Goal: Information Seeking & Learning: Learn about a topic

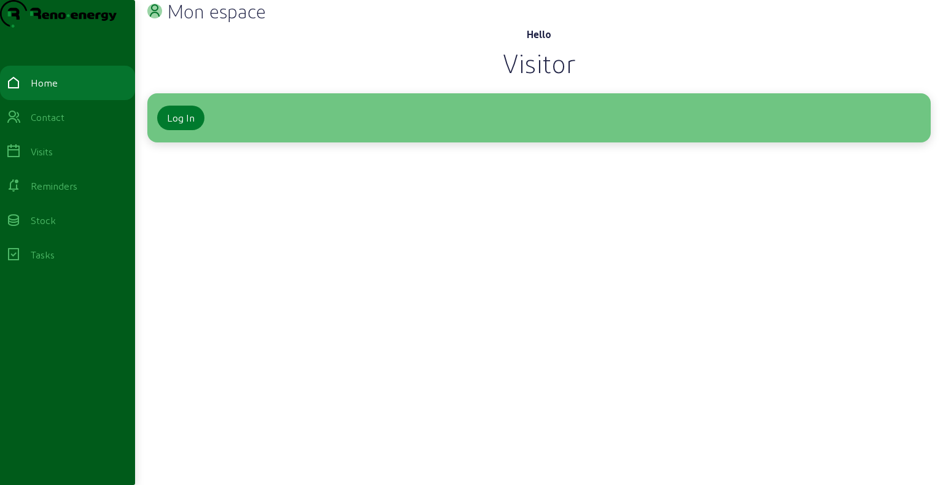
click at [185, 125] on div "Log In" at bounding box center [181, 118] width 28 height 15
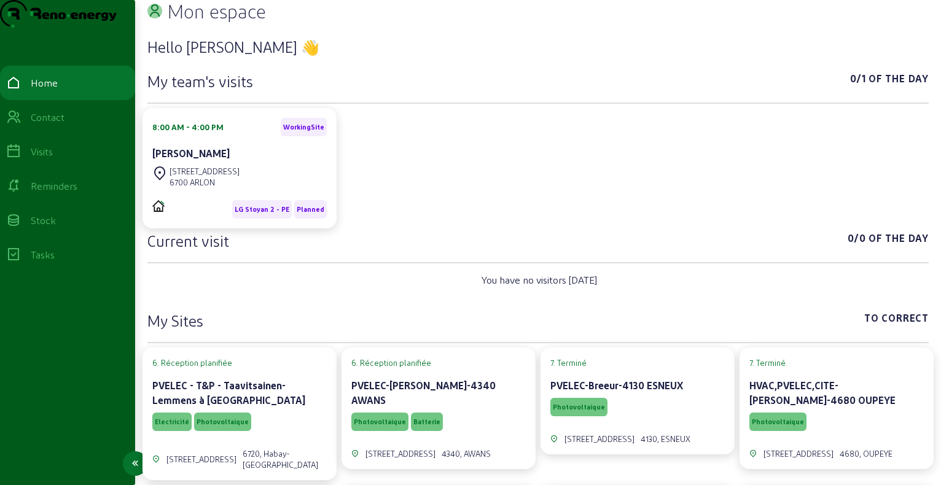
click at [50, 159] on div "Visits" at bounding box center [42, 151] width 22 height 15
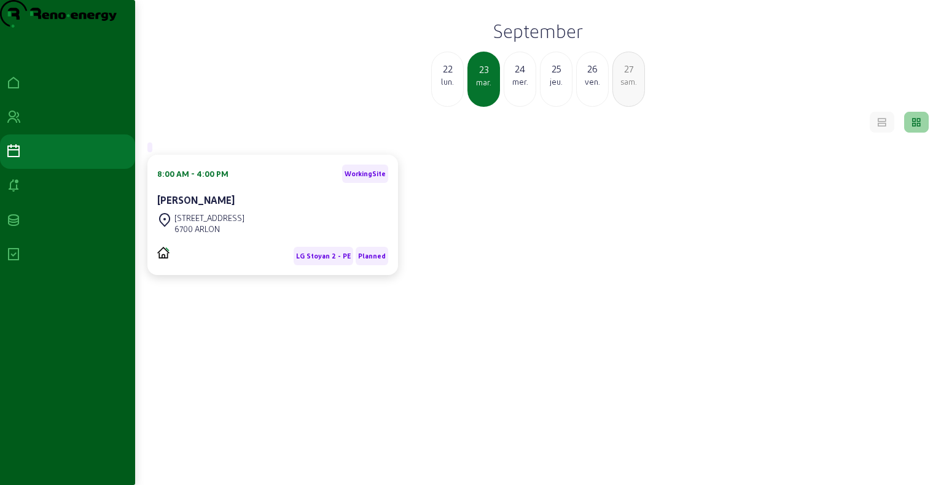
click at [560, 42] on h2 "September" at bounding box center [537, 31] width 791 height 22
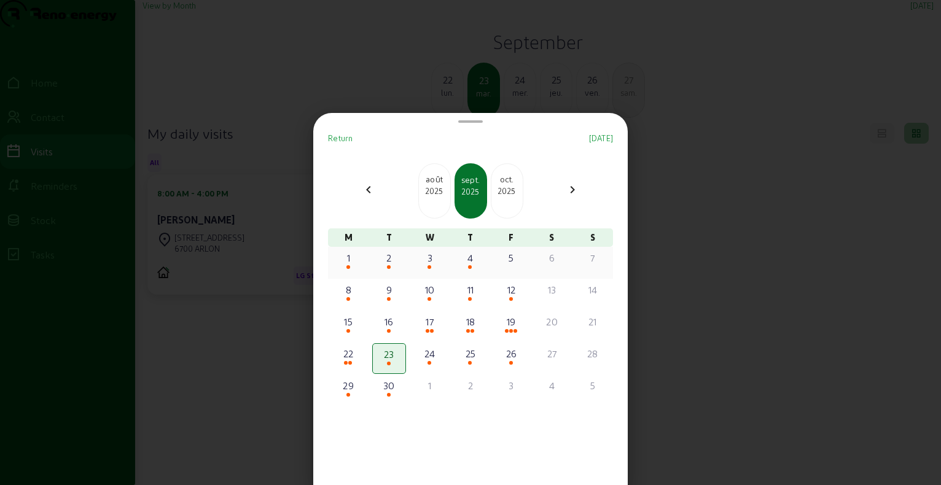
click at [437, 261] on div "3" at bounding box center [429, 258] width 31 height 15
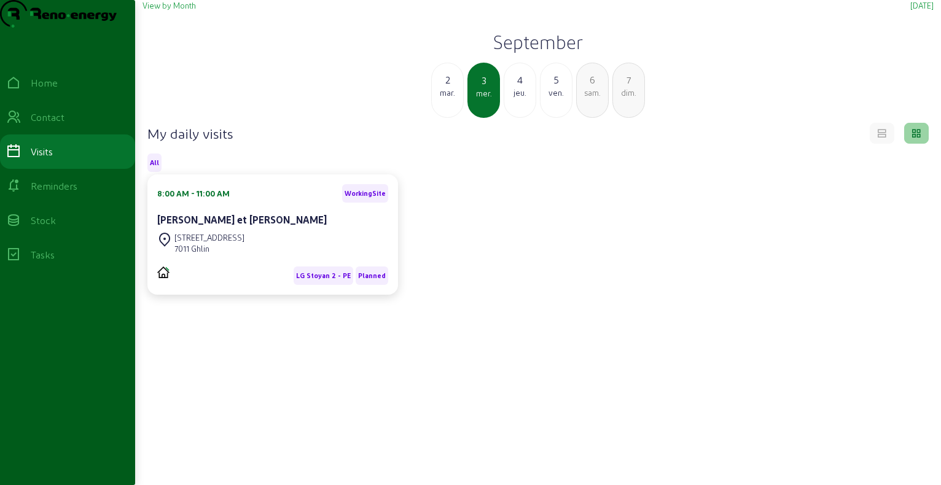
click at [511, 95] on div "4 jeu." at bounding box center [519, 90] width 33 height 55
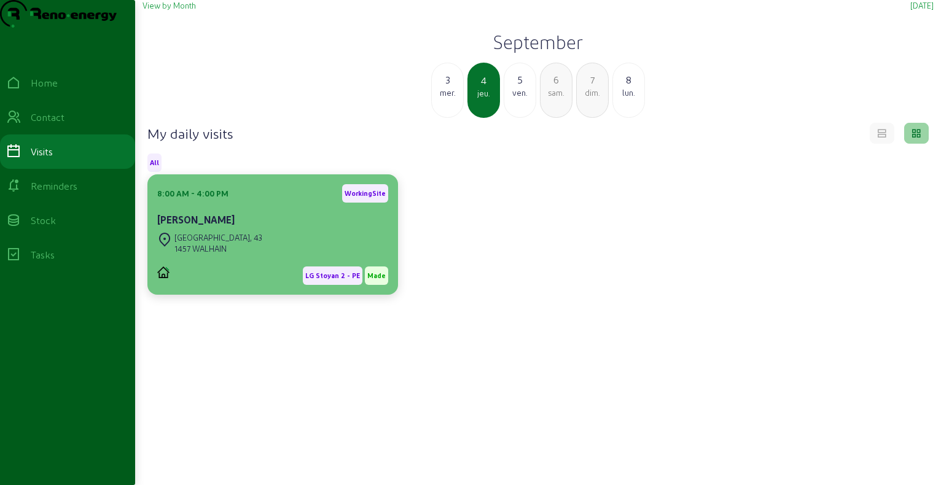
click at [270, 227] on div "[PERSON_NAME]" at bounding box center [272, 219] width 231 height 15
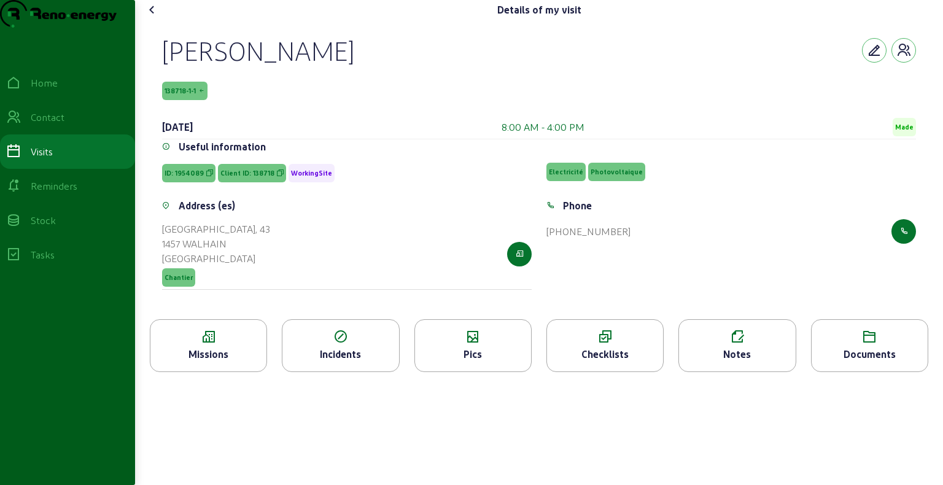
click at [237, 344] on icon at bounding box center [208, 337] width 116 height 15
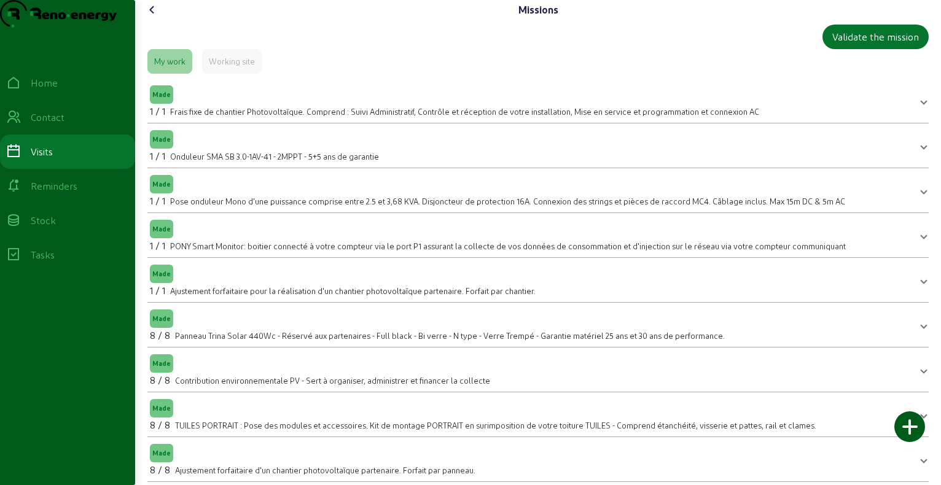
click at [154, 17] on icon at bounding box center [152, 9] width 15 height 15
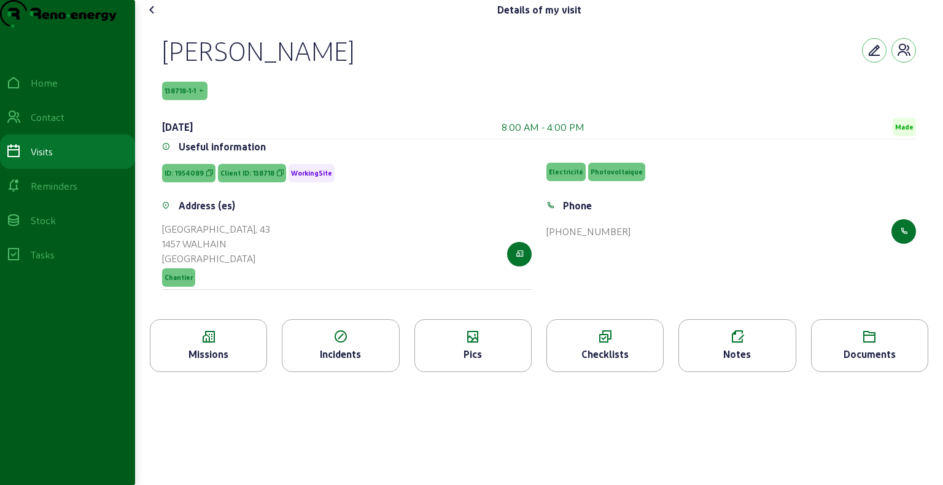
click at [152, 17] on icon at bounding box center [152, 9] width 15 height 15
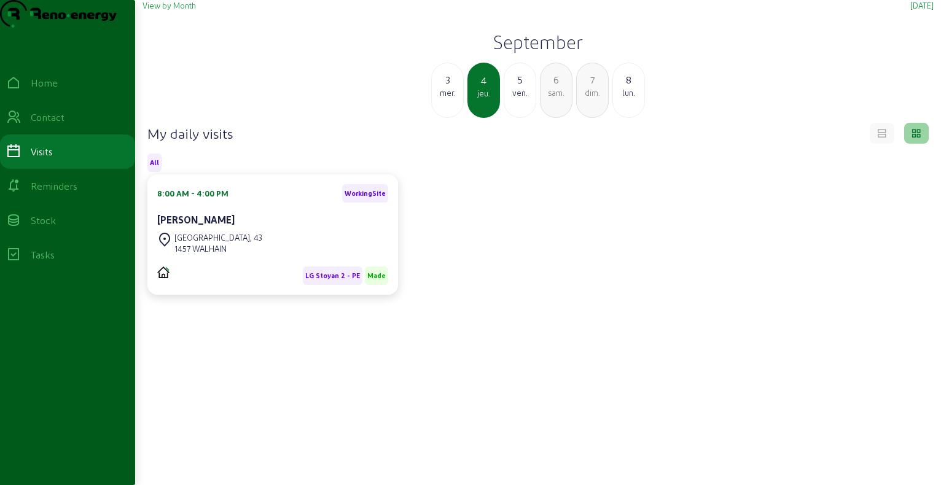
click at [452, 98] on div "mer." at bounding box center [447, 92] width 31 height 11
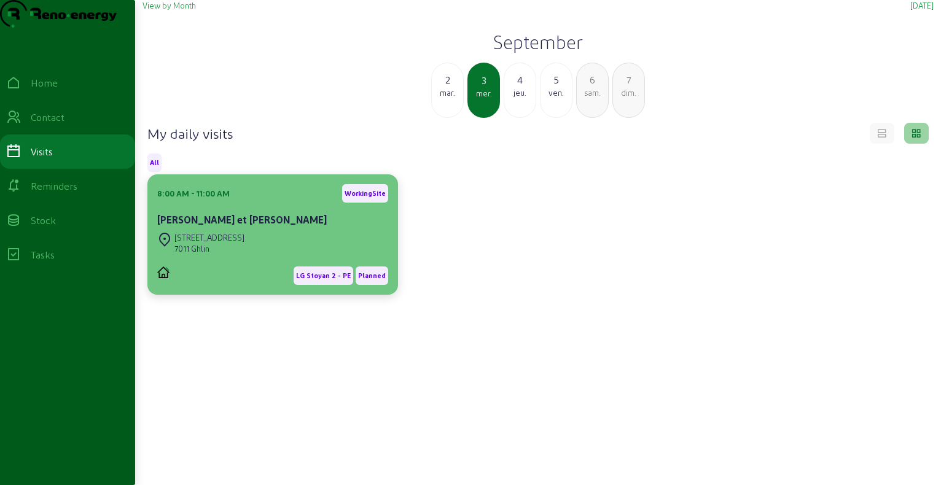
click at [243, 243] on div "[STREET_ADDRESS]" at bounding box center [209, 237] width 70 height 11
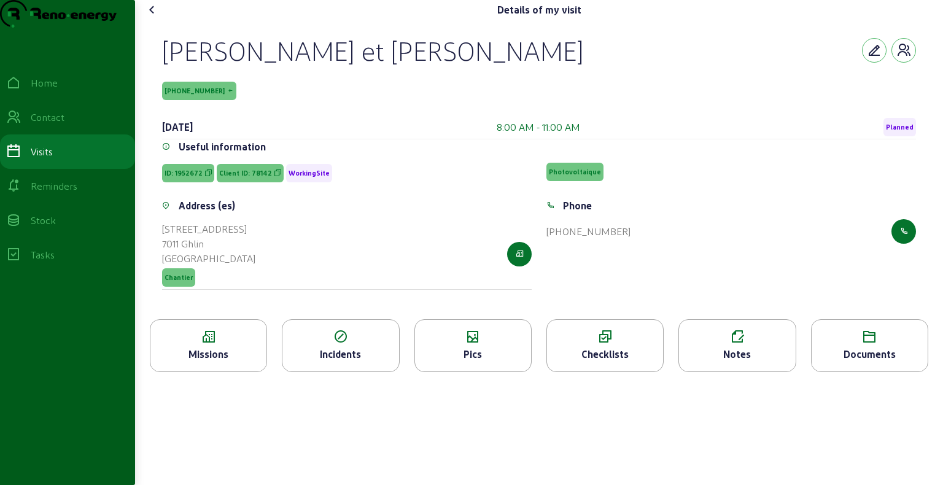
click at [294, 66] on div "[PERSON_NAME] et [PERSON_NAME]" at bounding box center [372, 50] width 421 height 32
copy div "[PERSON_NAME] et [PERSON_NAME]"
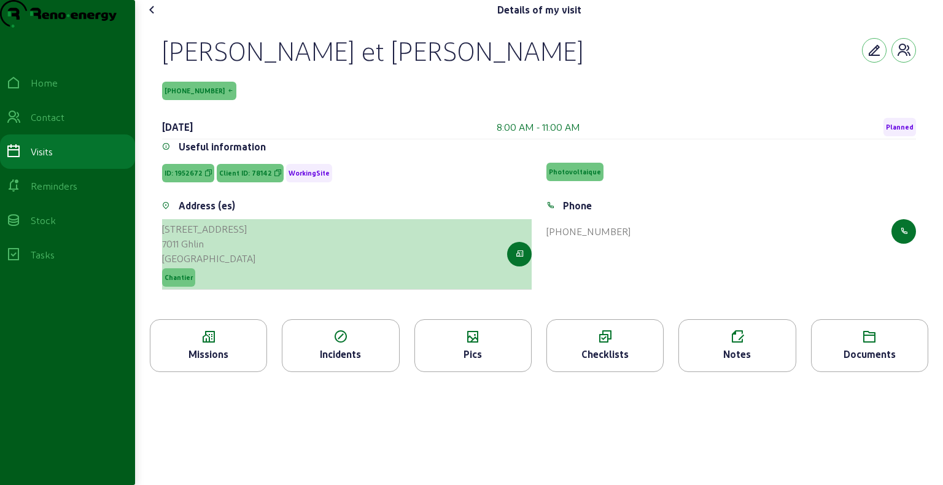
drag, startPoint x: 163, startPoint y: 249, endPoint x: 224, endPoint y: 268, distance: 64.1
click at [224, 268] on div "Address (es) [STREET_ADDRESS] Chantier" at bounding box center [347, 251] width 384 height 106
copy cam-list-title "[GEOGRAPHIC_DATA][STREET_ADDRESS]"
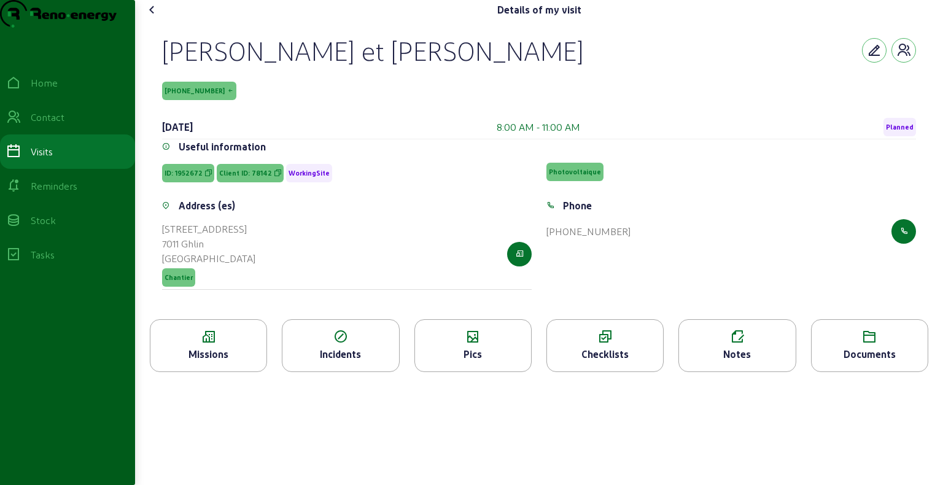
click at [155, 17] on icon at bounding box center [152, 9] width 15 height 15
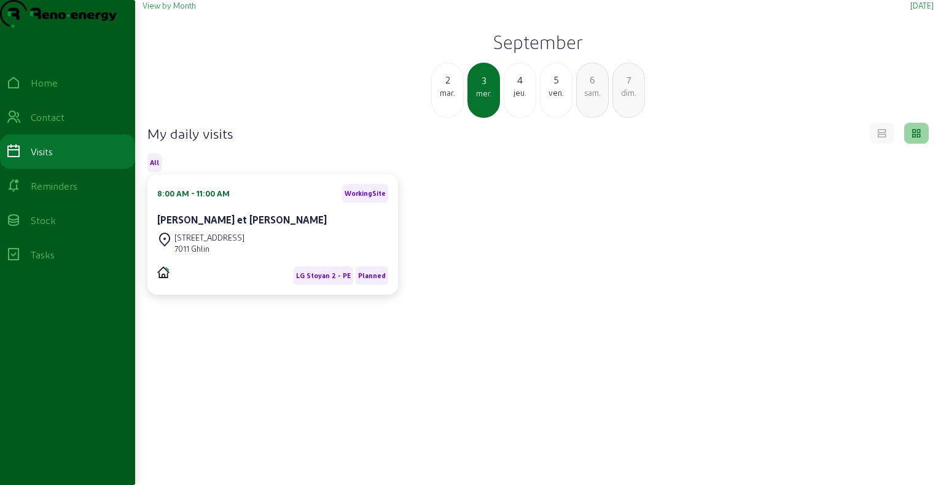
click at [514, 98] on div "jeu." at bounding box center [519, 92] width 31 height 11
click at [437, 118] on div "3 mer." at bounding box center [447, 90] width 33 height 55
click at [529, 98] on div "jeu." at bounding box center [519, 92] width 31 height 11
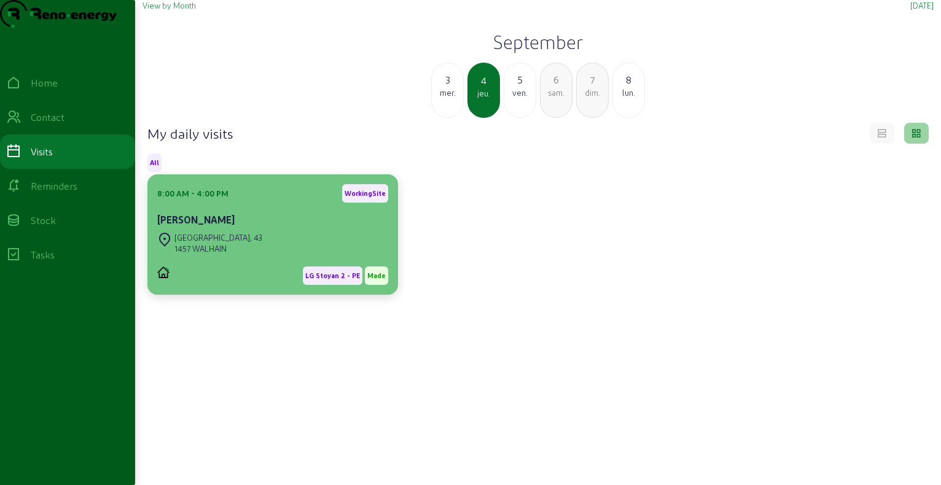
click at [360, 257] on div "[GEOGRAPHIC_DATA], 43 1457 WALHAIN" at bounding box center [272, 243] width 231 height 27
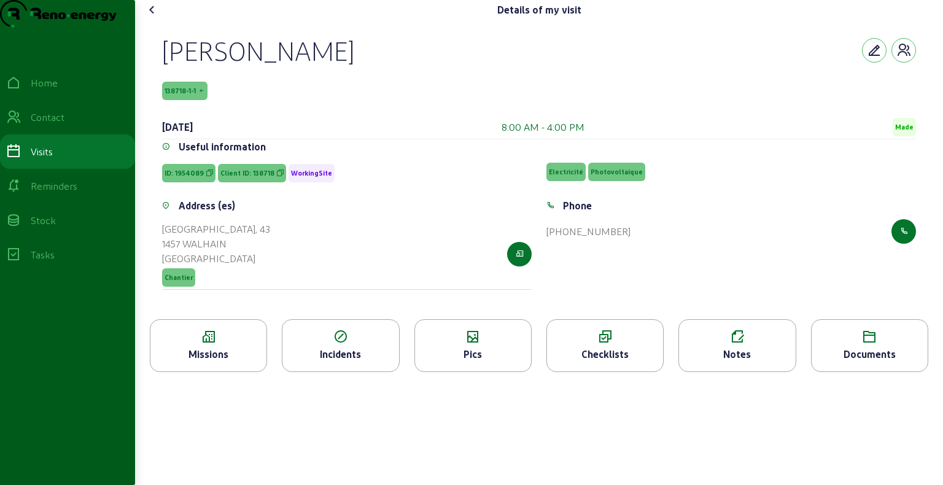
click at [300, 66] on div "[PERSON_NAME]" at bounding box center [258, 50] width 192 height 32
copy div "[PERSON_NAME]"
click at [251, 20] on div "Details of my visit" at bounding box center [538, 10] width 793 height 20
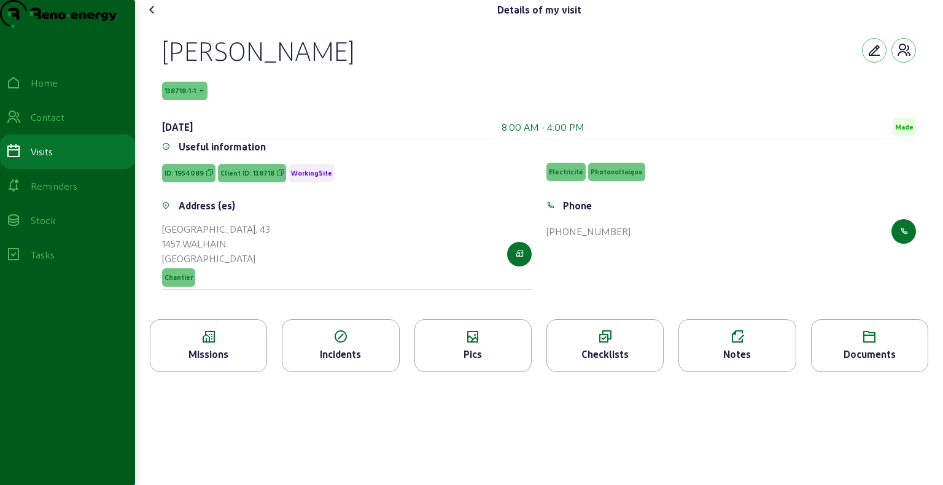
click at [155, 17] on icon at bounding box center [152, 9] width 15 height 15
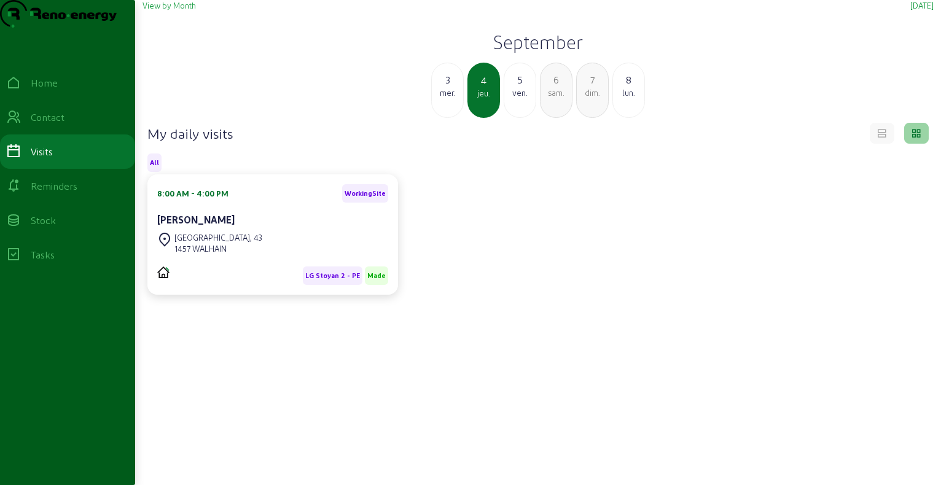
click at [518, 98] on div "ven." at bounding box center [519, 92] width 31 height 11
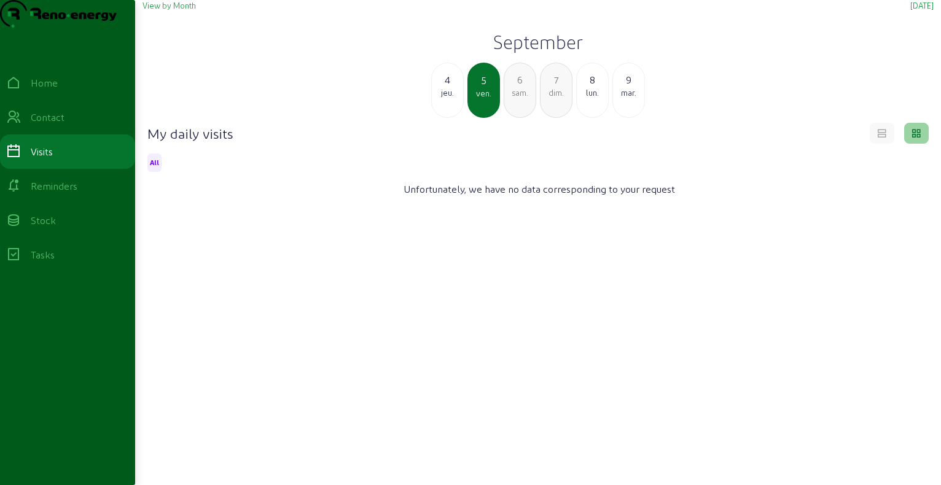
click at [519, 53] on h2 "September" at bounding box center [537, 42] width 791 height 22
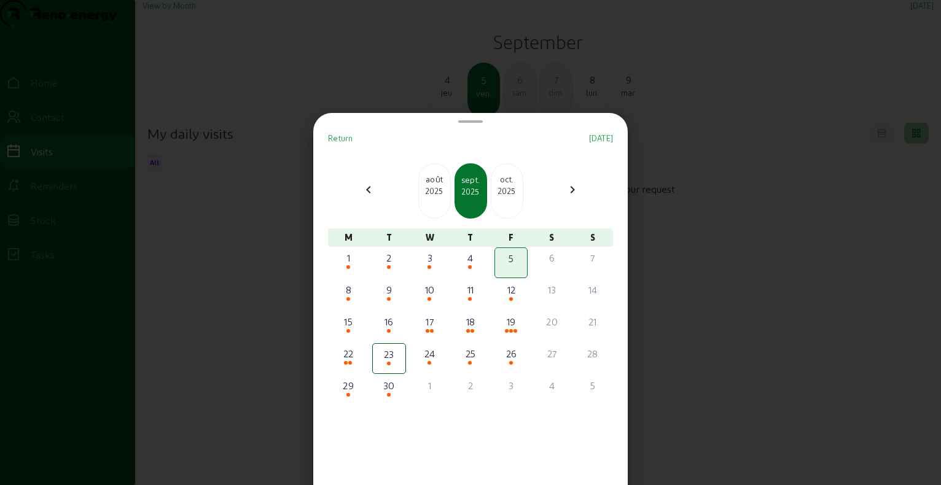
click at [518, 68] on div at bounding box center [470, 242] width 941 height 485
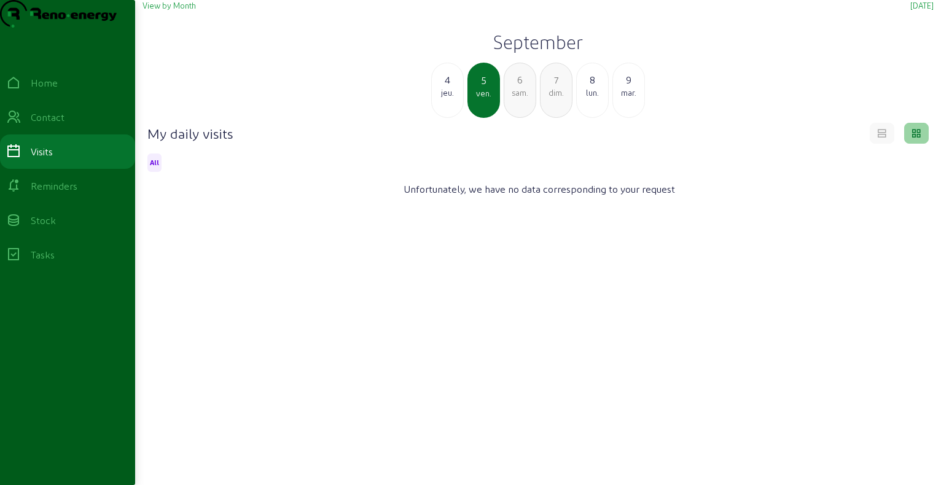
click at [600, 98] on div "lun." at bounding box center [592, 92] width 31 height 11
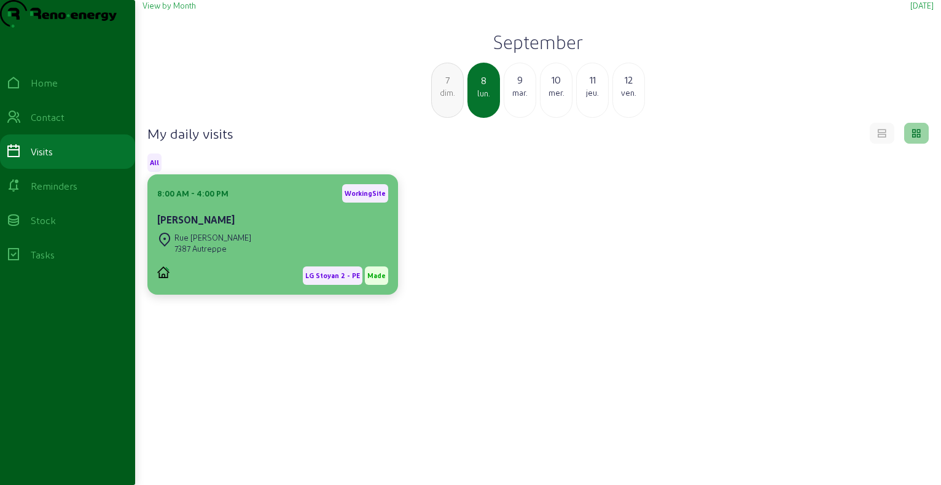
click at [244, 243] on div "Rue [PERSON_NAME]" at bounding box center [212, 237] width 77 height 11
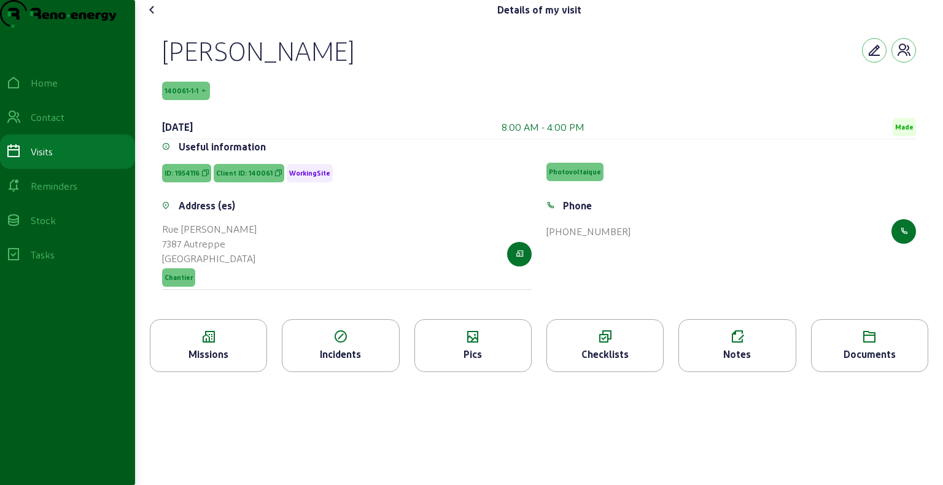
click at [241, 66] on div "[PERSON_NAME]" at bounding box center [258, 50] width 192 height 32
copy div "[PERSON_NAME]"
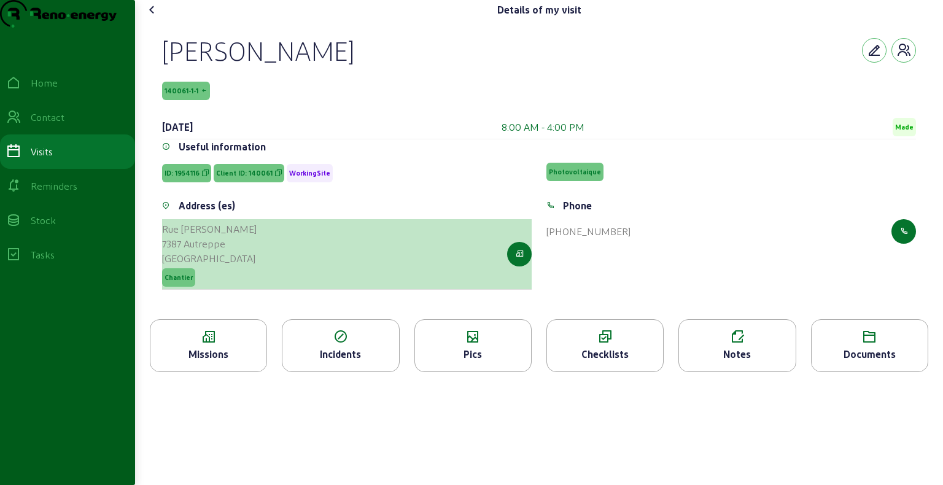
drag, startPoint x: 163, startPoint y: 252, endPoint x: 231, endPoint y: 274, distance: 71.6
click at [231, 274] on div "Address (es) [STREET_ADDRESS][PERSON_NAME] [GEOGRAPHIC_DATA] Chantier" at bounding box center [347, 251] width 384 height 106
copy cam-list-title "Rue [PERSON_NAME] 7387 Autreppe"
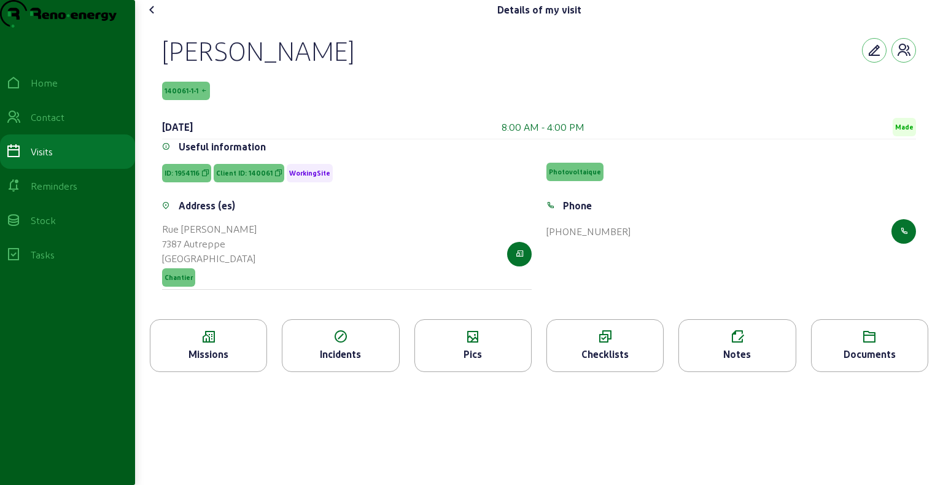
click at [241, 344] on icon at bounding box center [208, 337] width 116 height 15
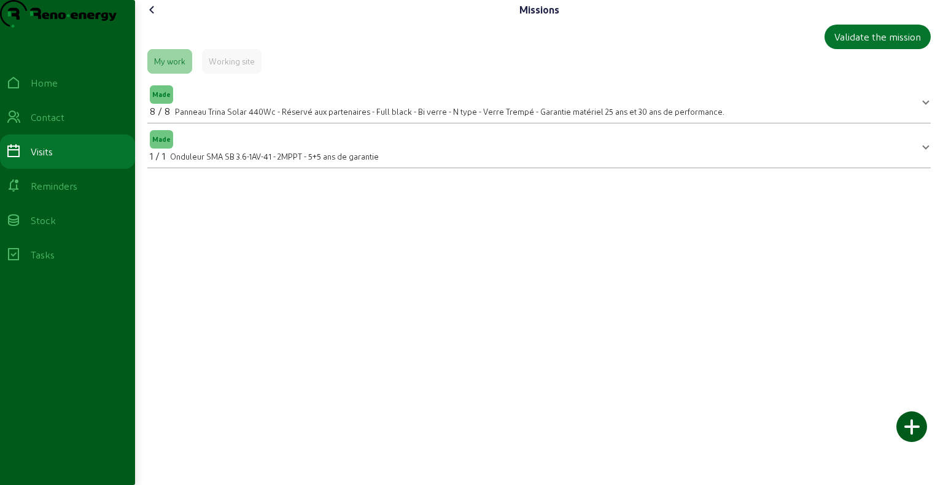
click at [155, 17] on icon at bounding box center [152, 9] width 15 height 15
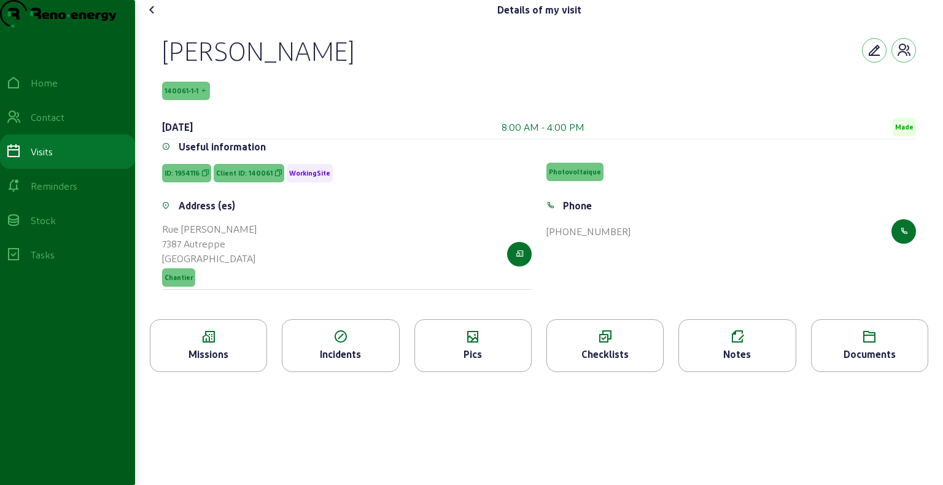
click at [486, 362] on div "Pics" at bounding box center [473, 354] width 116 height 15
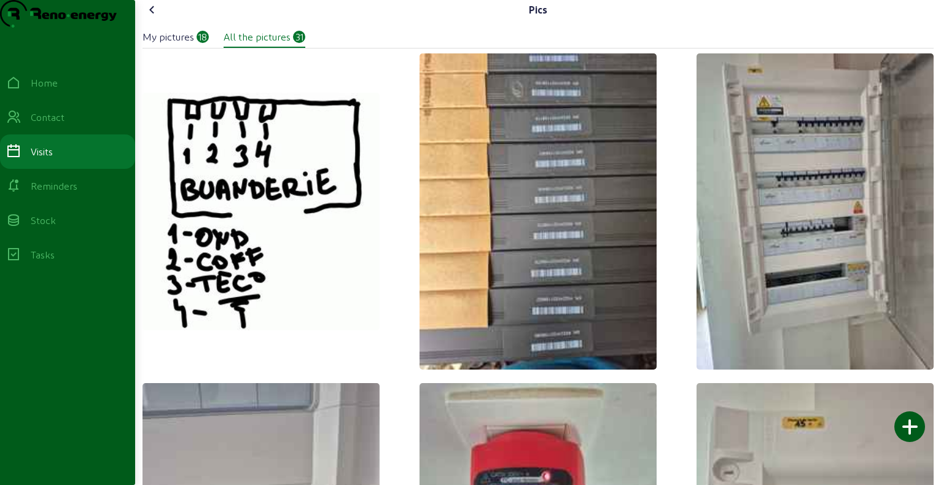
click at [154, 17] on icon at bounding box center [152, 9] width 15 height 15
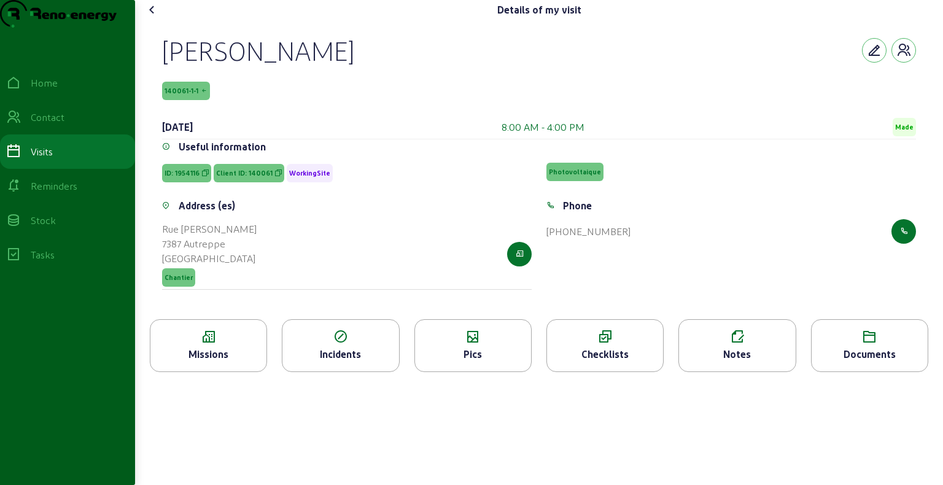
click at [154, 17] on icon at bounding box center [152, 9] width 15 height 15
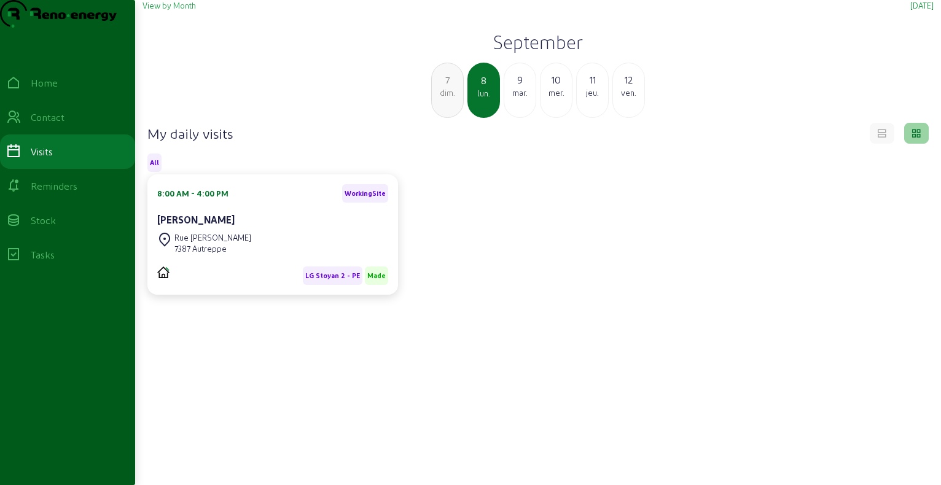
click at [513, 118] on div "[DATE]" at bounding box center [519, 90] width 33 height 55
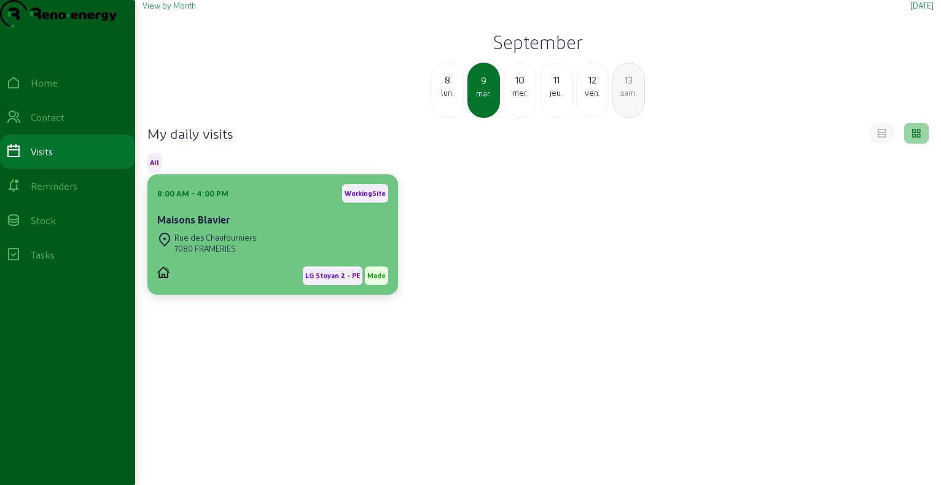
click at [259, 227] on div "Maisons Blavier" at bounding box center [272, 219] width 231 height 15
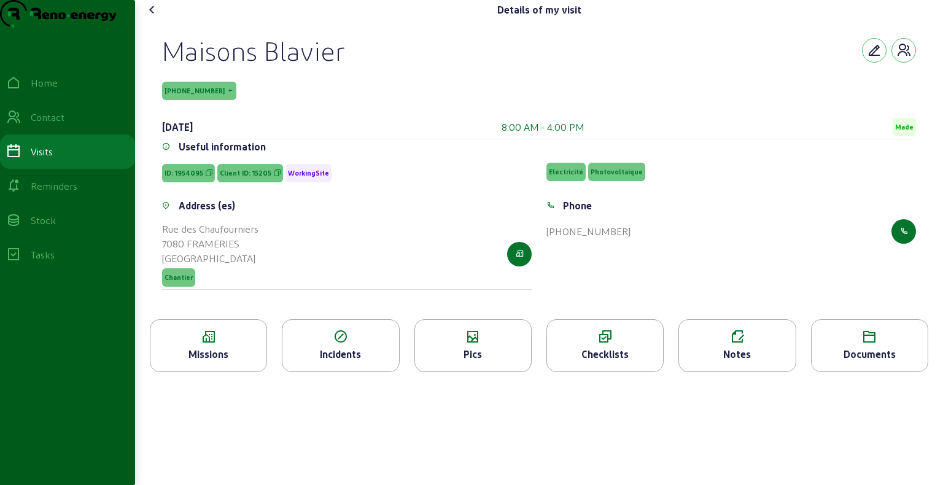
click at [292, 66] on div "Maisons Blavier" at bounding box center [253, 50] width 183 height 32
copy div "Maisons Blavier"
click at [210, 344] on icon at bounding box center [208, 337] width 116 height 15
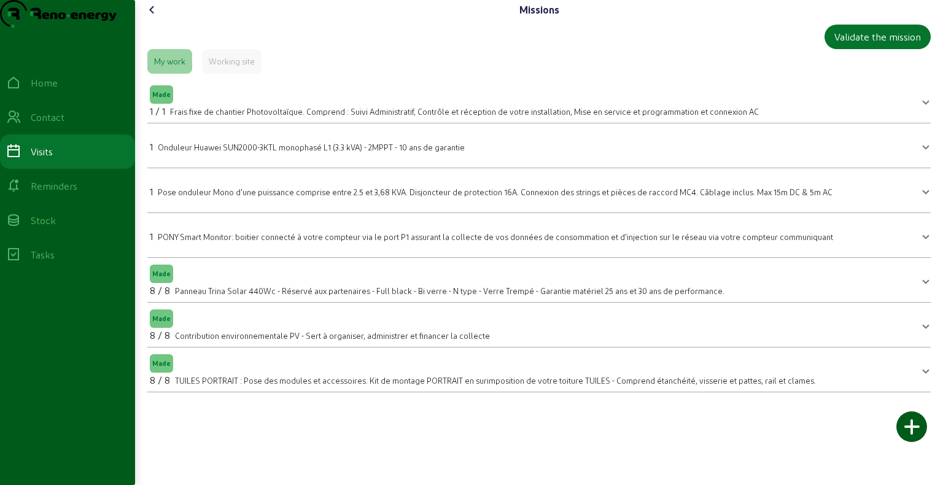
drag, startPoint x: 155, startPoint y: 28, endPoint x: 161, endPoint y: 34, distance: 8.3
click at [160, 17] on icon at bounding box center [152, 9] width 15 height 15
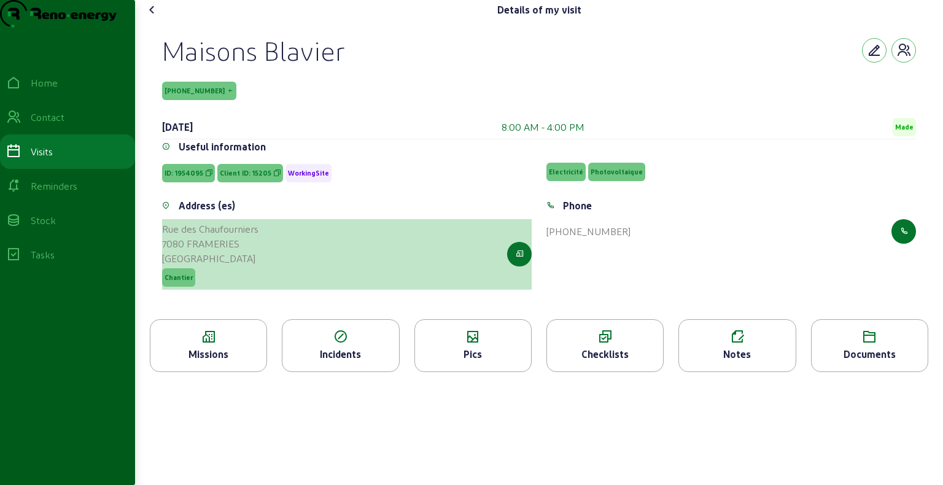
drag, startPoint x: 184, startPoint y: 254, endPoint x: 247, endPoint y: 273, distance: 65.5
click at [247, 266] on cam-list-title "Rue des Chaufourniers 7080 FRAMERIES [GEOGRAPHIC_DATA]" at bounding box center [210, 244] width 96 height 44
copy cam-list-title "Rue des Chaufourniers 7080 FRAMERIES"
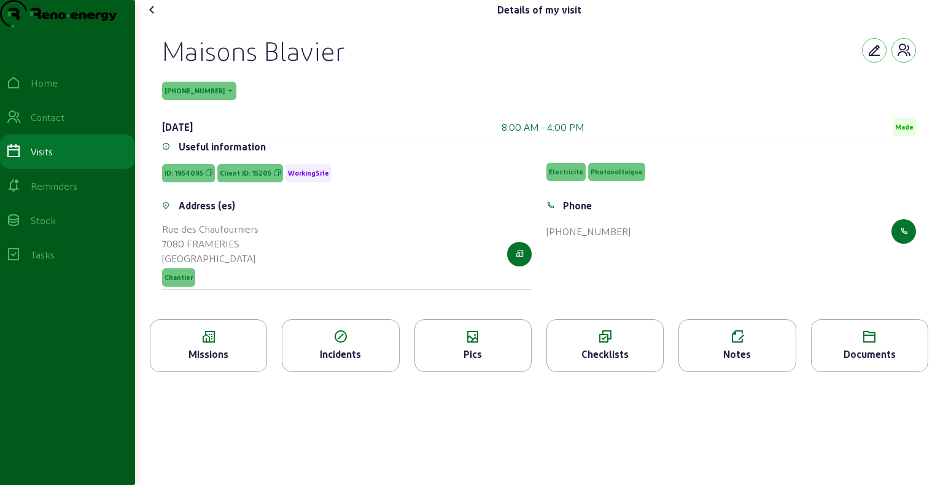
click at [282, 92] on div "Maisons Blavier 15205-101-1 [DATE] 8:00 AM - 4:00 PM Made" at bounding box center [539, 86] width 754 height 105
click at [152, 17] on icon at bounding box center [152, 9] width 15 height 15
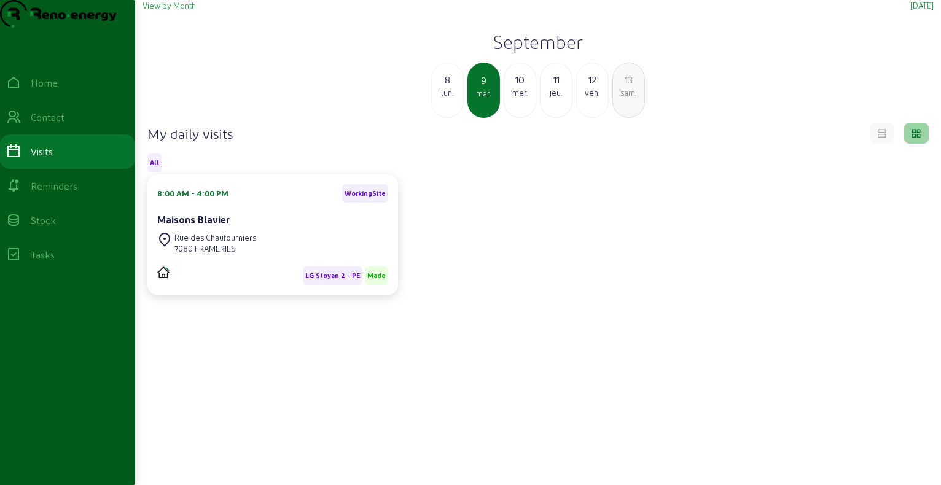
click at [524, 87] on div "10" at bounding box center [519, 79] width 31 height 15
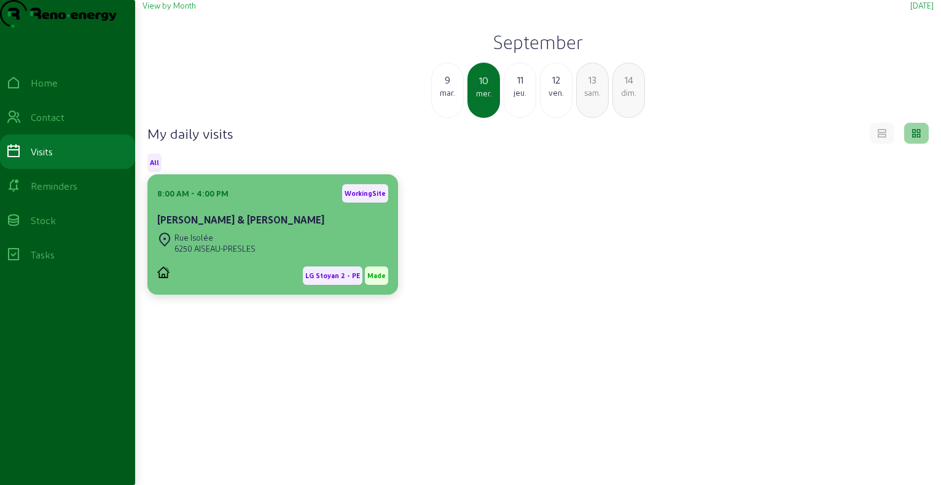
click at [266, 257] on div "Rue Isolée 6250 AISEAU-PRESLES" at bounding box center [272, 243] width 231 height 27
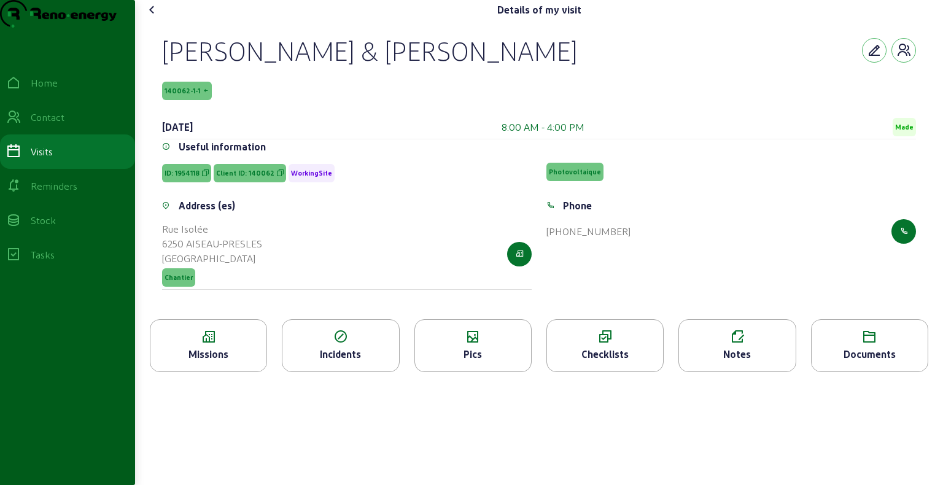
click at [238, 66] on div "[PERSON_NAME] & [PERSON_NAME]" at bounding box center [369, 50] width 415 height 32
copy div "[PERSON_NAME] & [PERSON_NAME]"
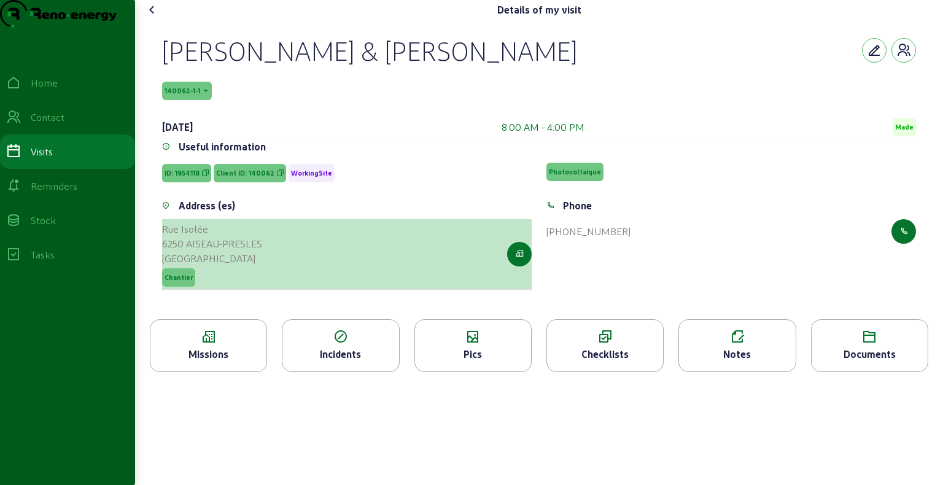
drag, startPoint x: 165, startPoint y: 251, endPoint x: 267, endPoint y: 272, distance: 104.8
click at [267, 272] on div "Rue Isolée 6250 AISEAU-PRESLES Belgique Chantier" at bounding box center [347, 254] width 370 height 71
copy cam-list-title "Rue Isolée 6250 AISEAU-PRESLES"
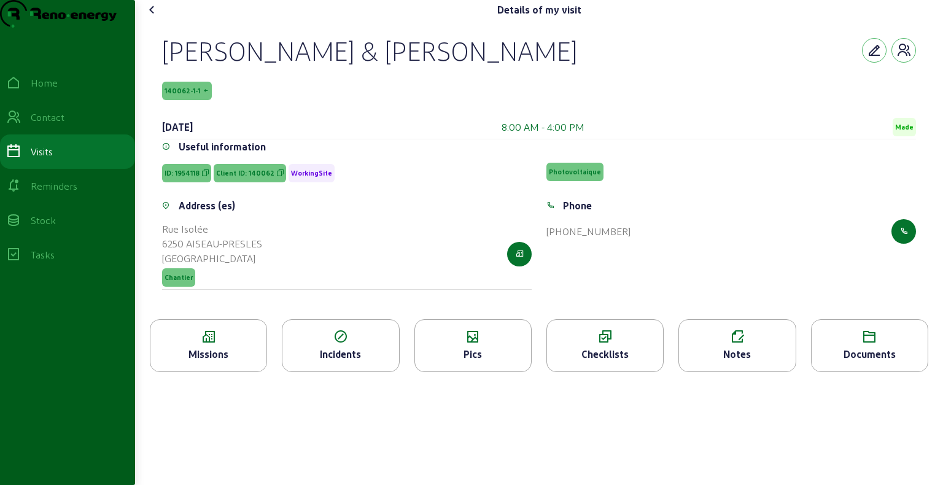
click at [153, 17] on icon at bounding box center [152, 9] width 15 height 15
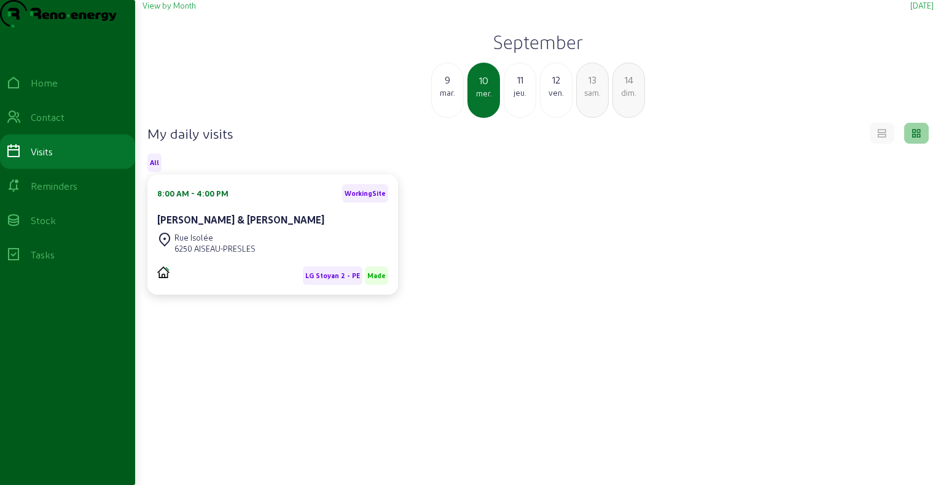
click at [514, 87] on div "11" at bounding box center [519, 79] width 31 height 15
click at [524, 87] on div "12" at bounding box center [519, 79] width 31 height 15
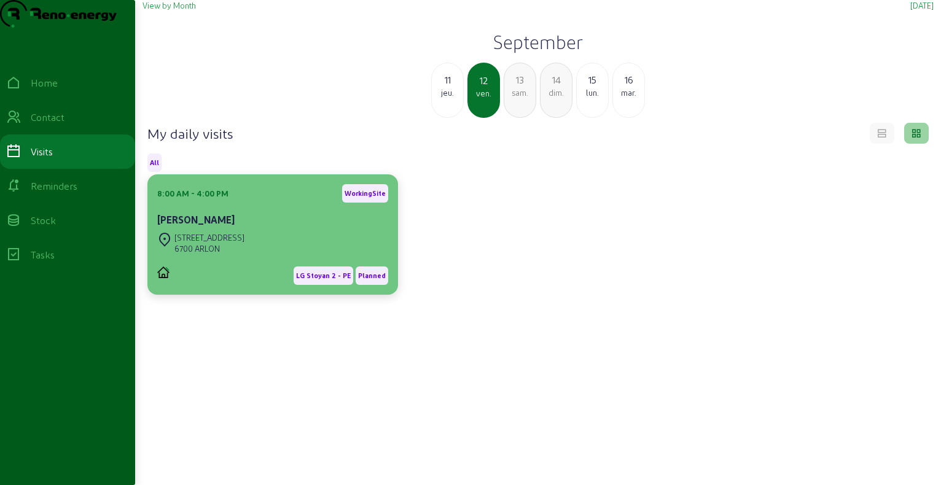
click at [251, 227] on div "[PERSON_NAME]" at bounding box center [272, 219] width 231 height 15
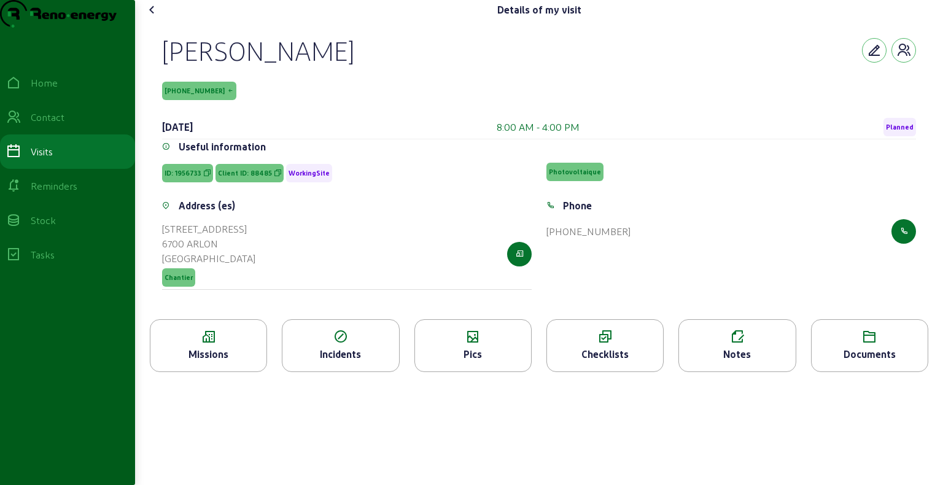
click at [241, 344] on icon at bounding box center [208, 337] width 116 height 15
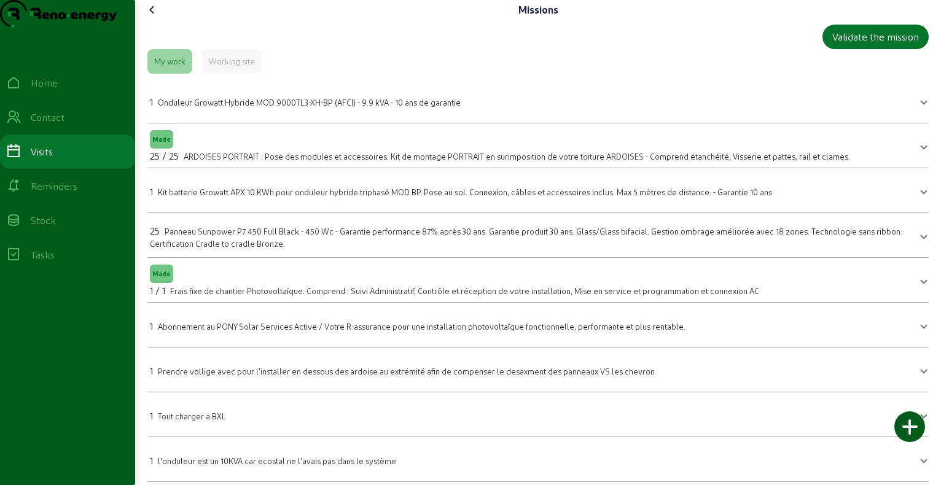
click at [152, 17] on icon at bounding box center [152, 9] width 15 height 15
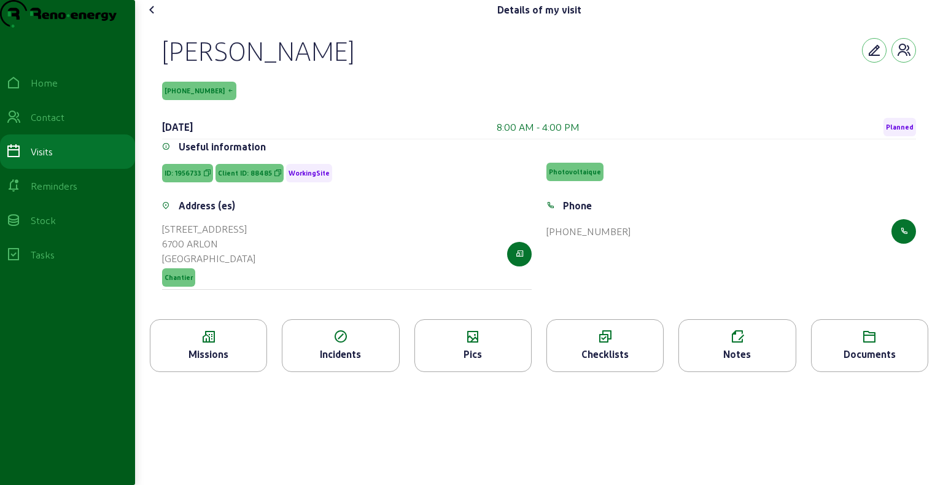
click at [214, 66] on div "[PERSON_NAME]" at bounding box center [258, 50] width 192 height 32
copy div "[PERSON_NAME]"
click at [227, 344] on icon at bounding box center [208, 337] width 116 height 15
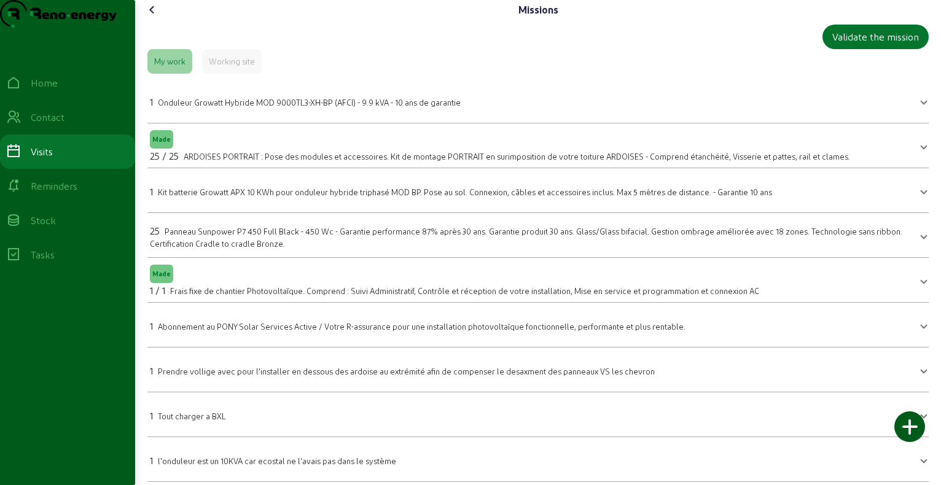
click at [153, 17] on icon at bounding box center [152, 9] width 15 height 15
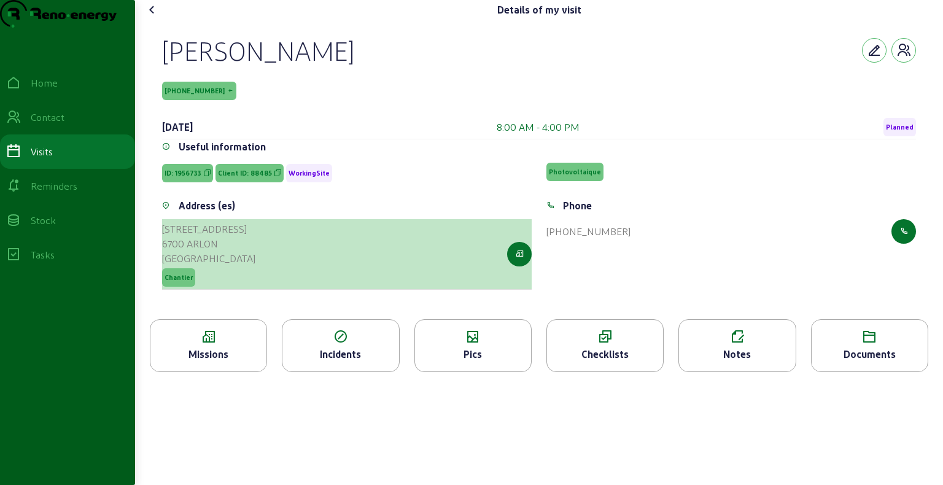
drag, startPoint x: 162, startPoint y: 253, endPoint x: 222, endPoint y: 274, distance: 63.9
click at [222, 274] on div "Address ([GEOGRAPHIC_DATA][STREET_ADDRESS] Chantier" at bounding box center [347, 251] width 384 height 106
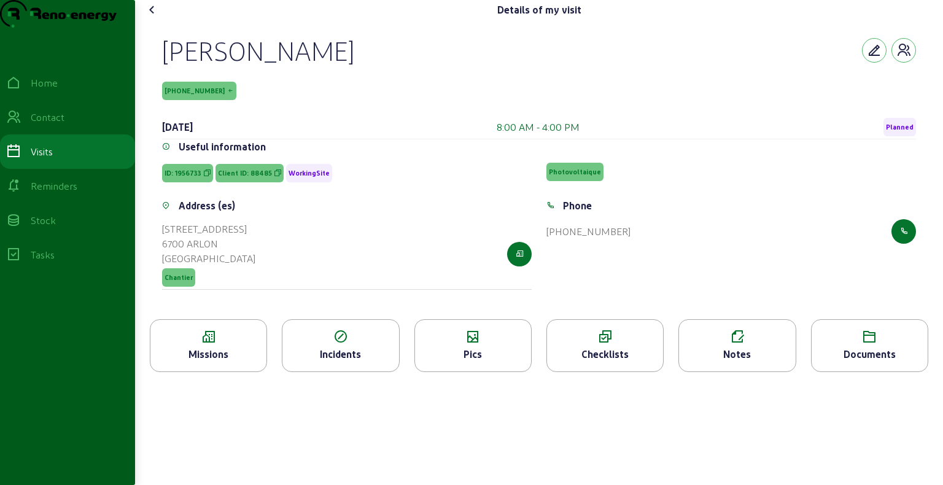
click at [155, 17] on icon at bounding box center [152, 9] width 15 height 15
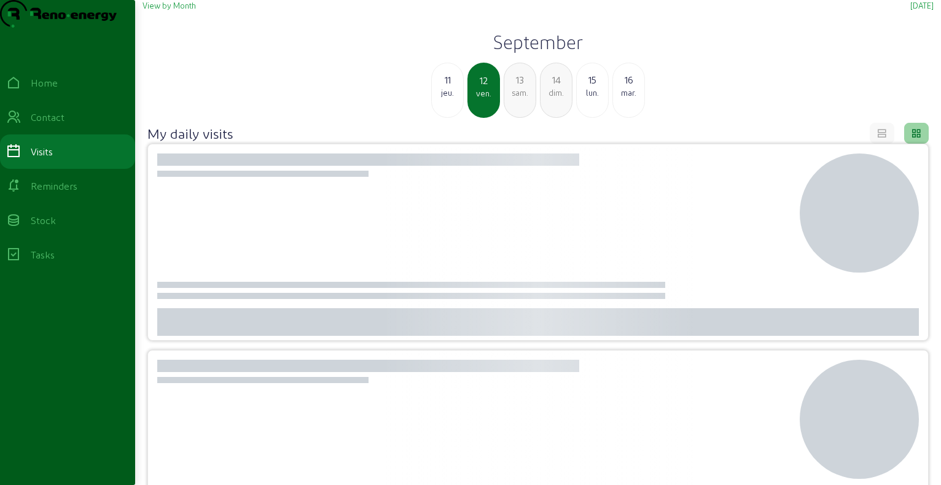
click at [602, 98] on div "lun." at bounding box center [592, 92] width 31 height 11
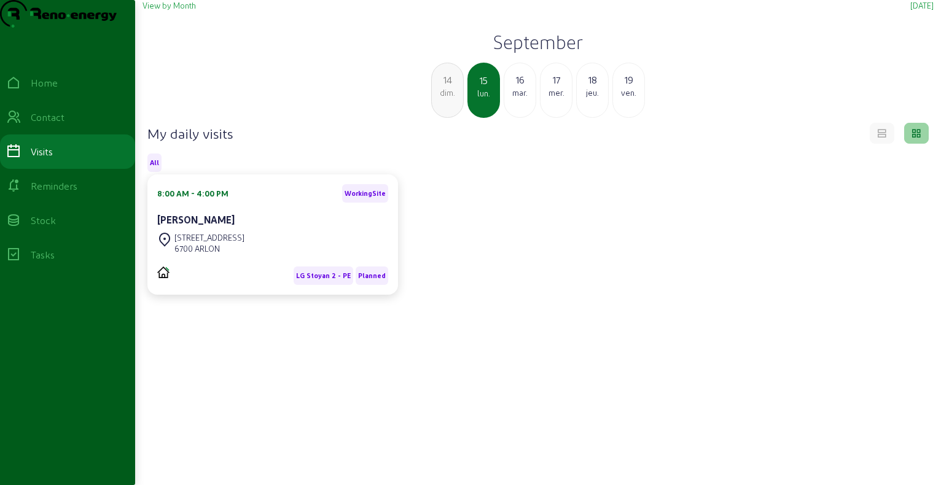
click at [449, 98] on div "dim." at bounding box center [447, 92] width 31 height 11
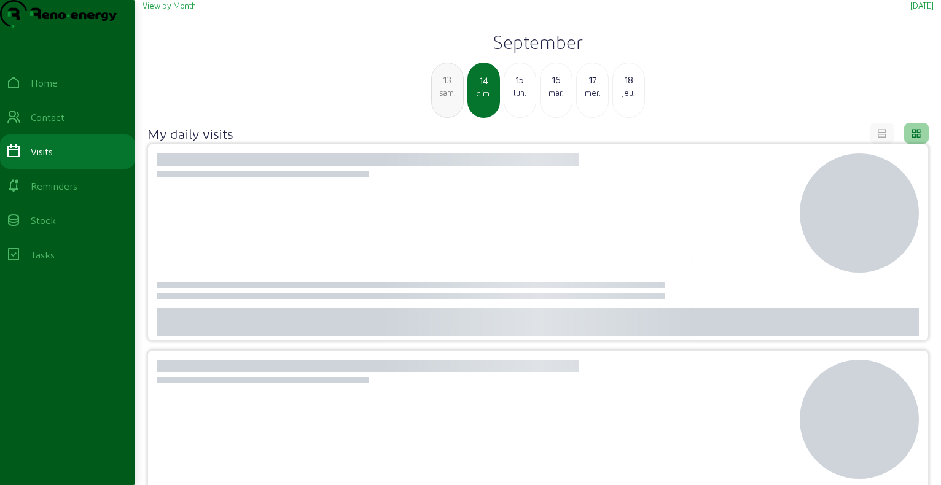
click at [446, 98] on div "sam." at bounding box center [447, 92] width 31 height 11
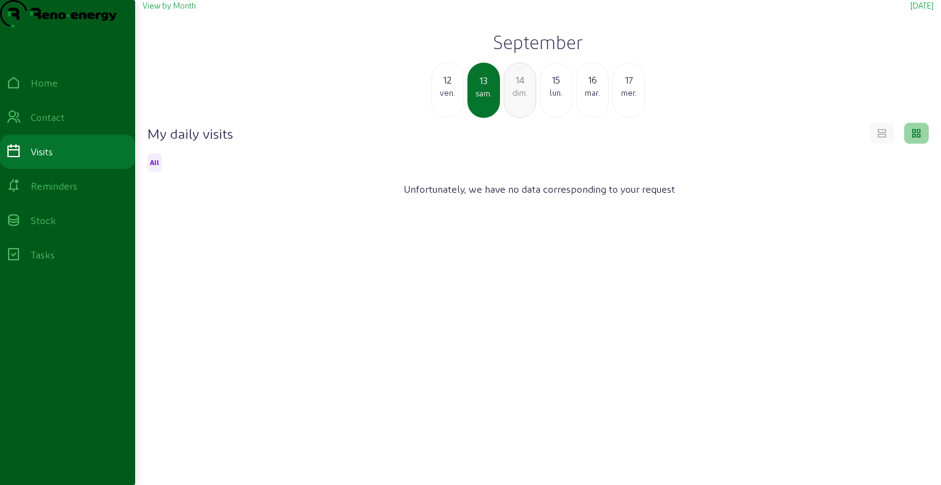
click at [448, 87] on div "12" at bounding box center [447, 79] width 31 height 15
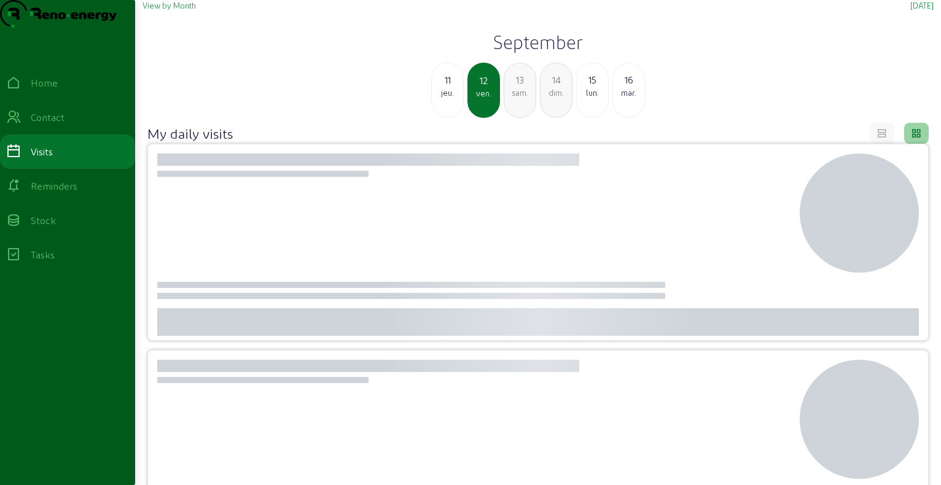
click at [591, 87] on div "15" at bounding box center [592, 79] width 31 height 15
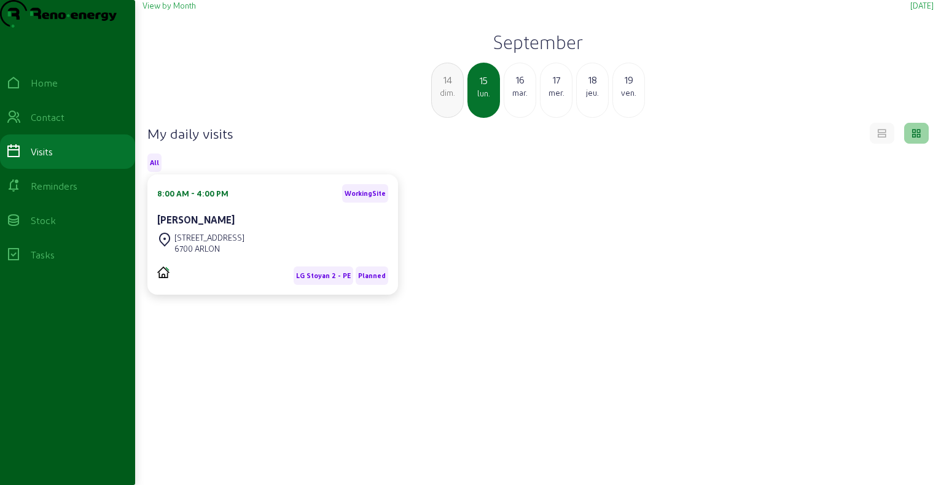
click at [524, 98] on div "mar." at bounding box center [519, 92] width 31 height 11
click at [520, 98] on div "mer." at bounding box center [519, 92] width 31 height 11
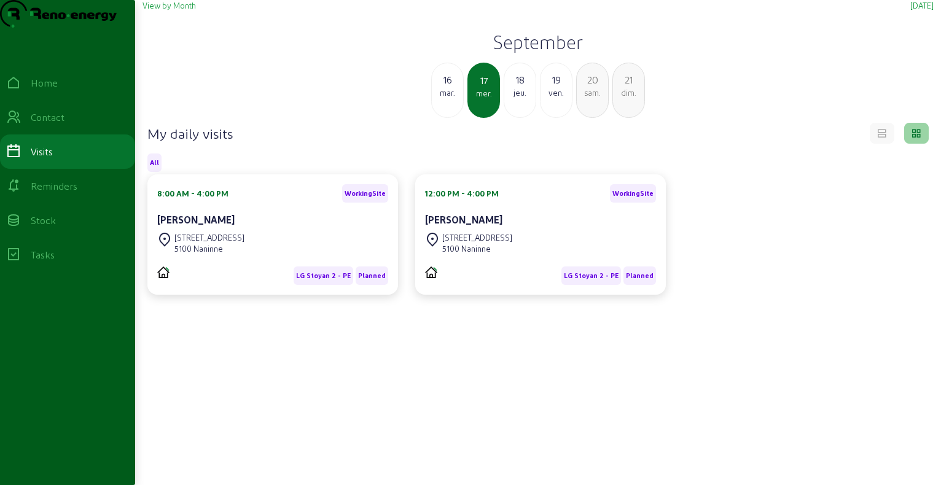
click at [520, 98] on div "jeu." at bounding box center [519, 92] width 31 height 11
click at [520, 98] on div "ven." at bounding box center [519, 92] width 31 height 11
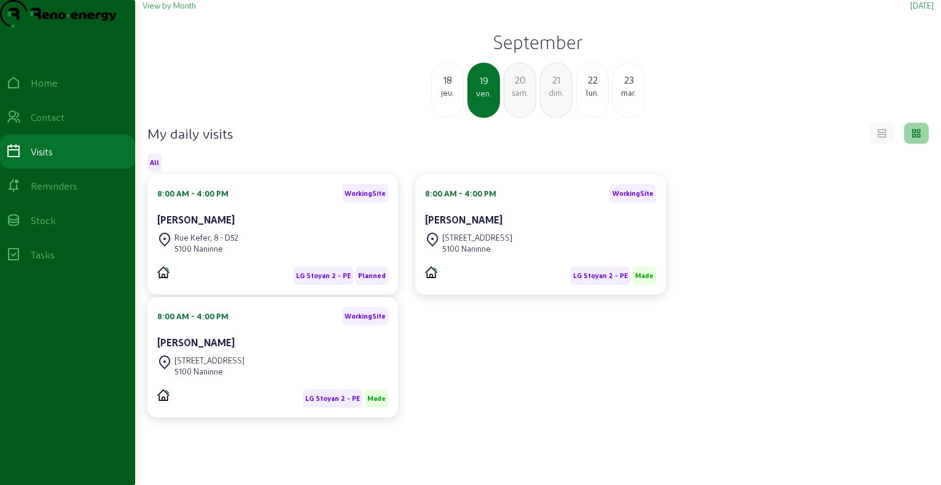
click at [457, 98] on div "jeu." at bounding box center [447, 92] width 31 height 11
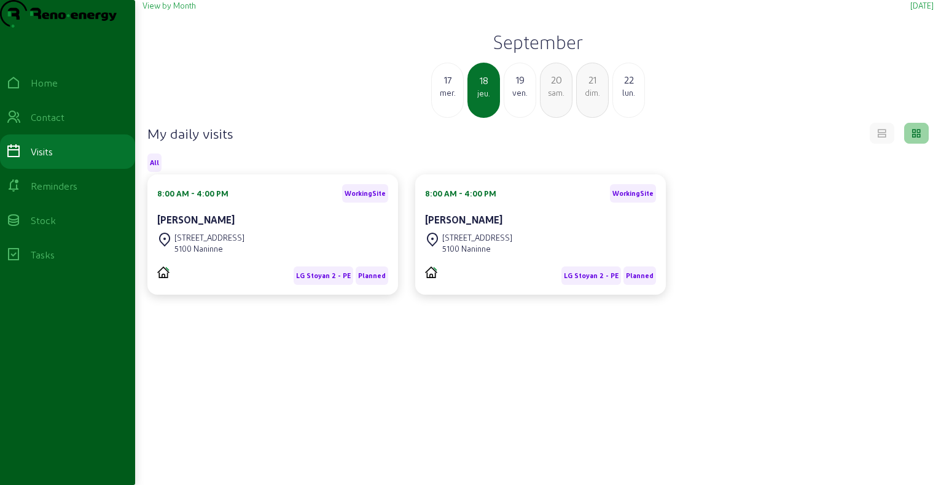
click at [454, 98] on div "mer." at bounding box center [447, 92] width 31 height 11
click at [454, 98] on div "mar." at bounding box center [447, 92] width 31 height 11
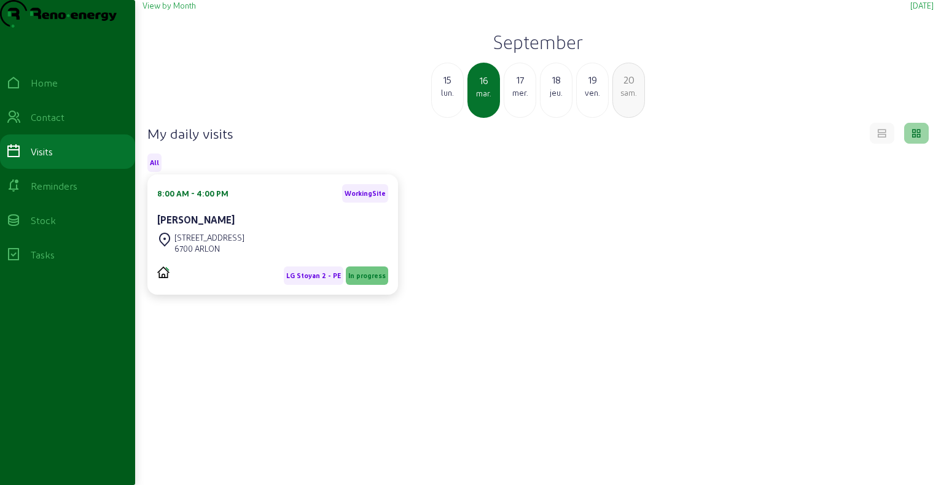
click at [454, 87] on div "15" at bounding box center [447, 79] width 31 height 15
